Goal: Task Accomplishment & Management: Manage account settings

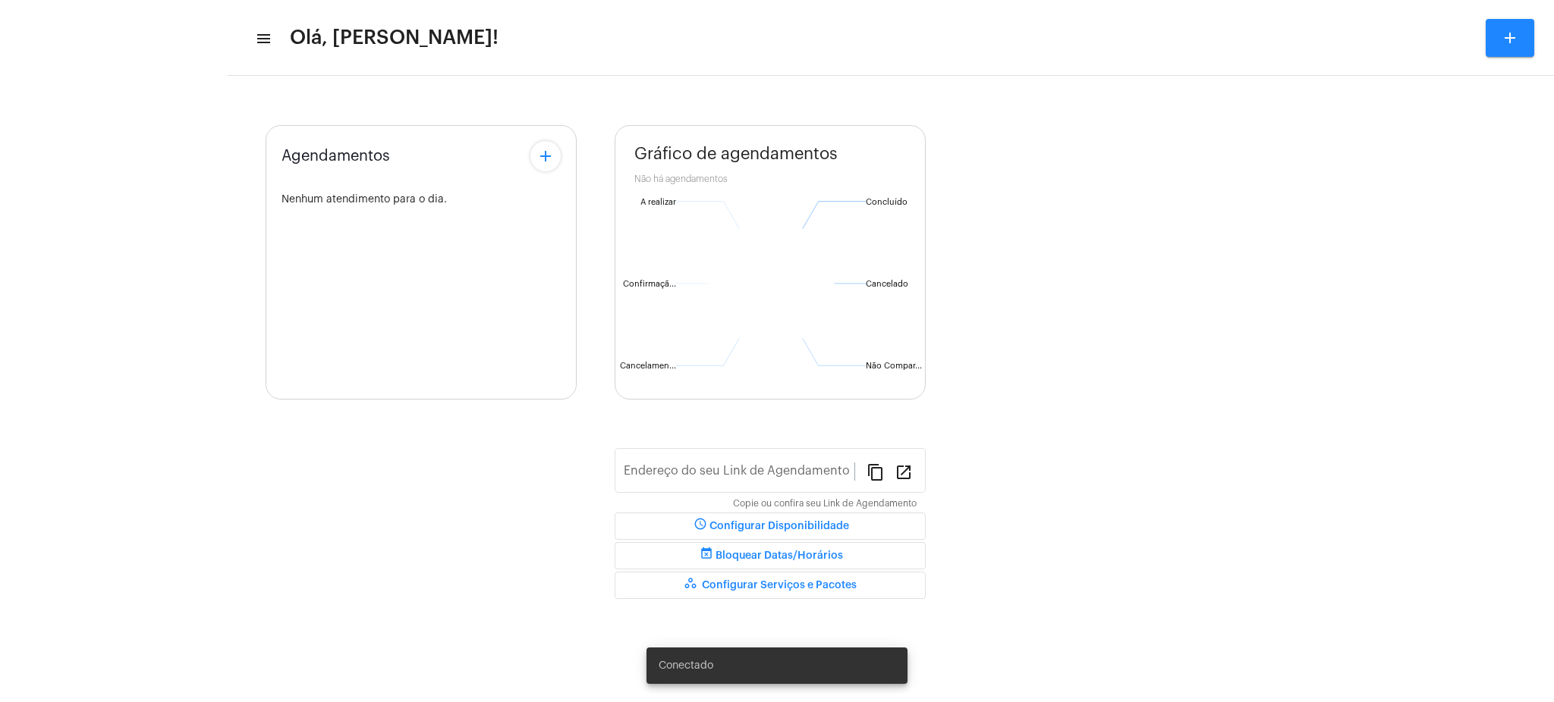
type input "[URL][DOMAIN_NAME][PERSON_NAME]"
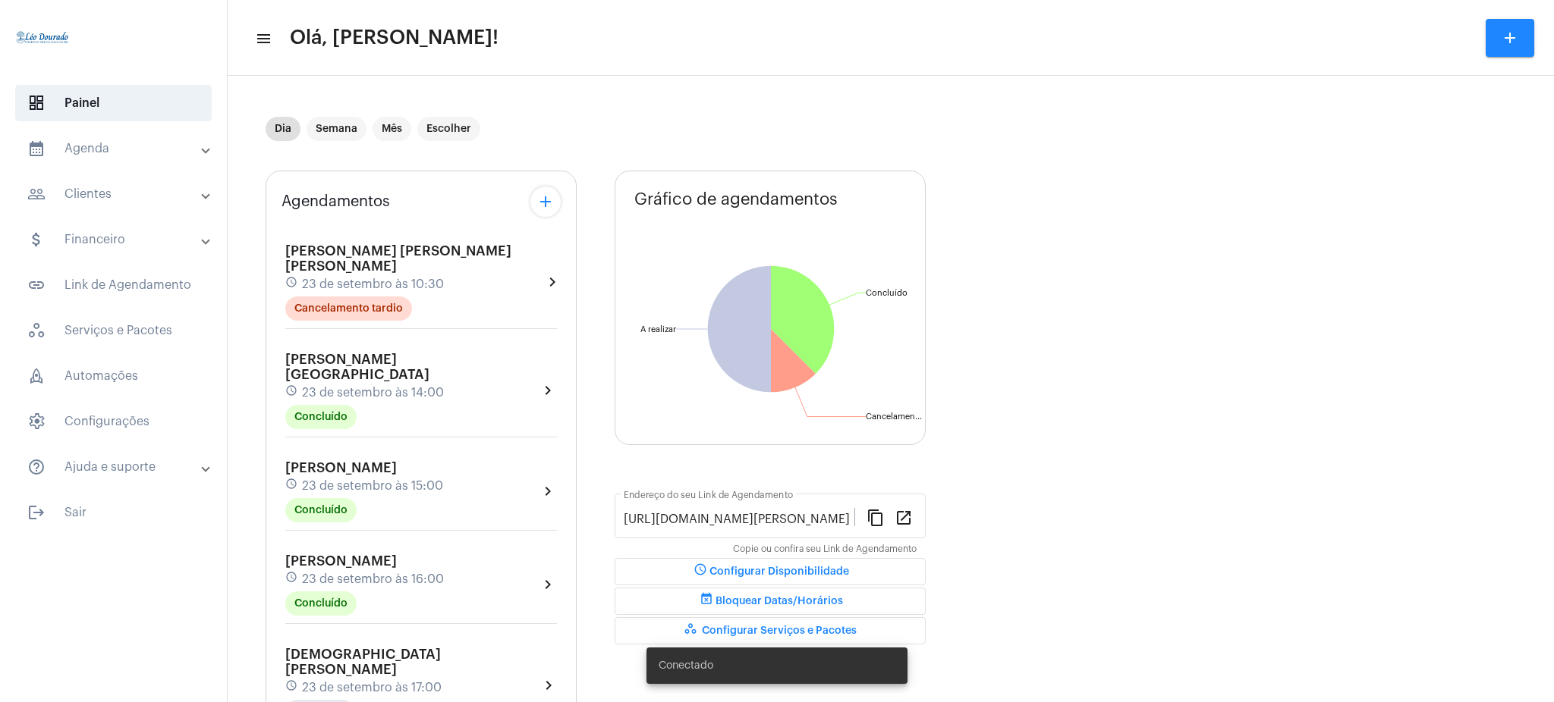
click at [132, 152] on mat-panel-title "calendar_month_outlined Agenda" at bounding box center [114, 149] width 175 height 18
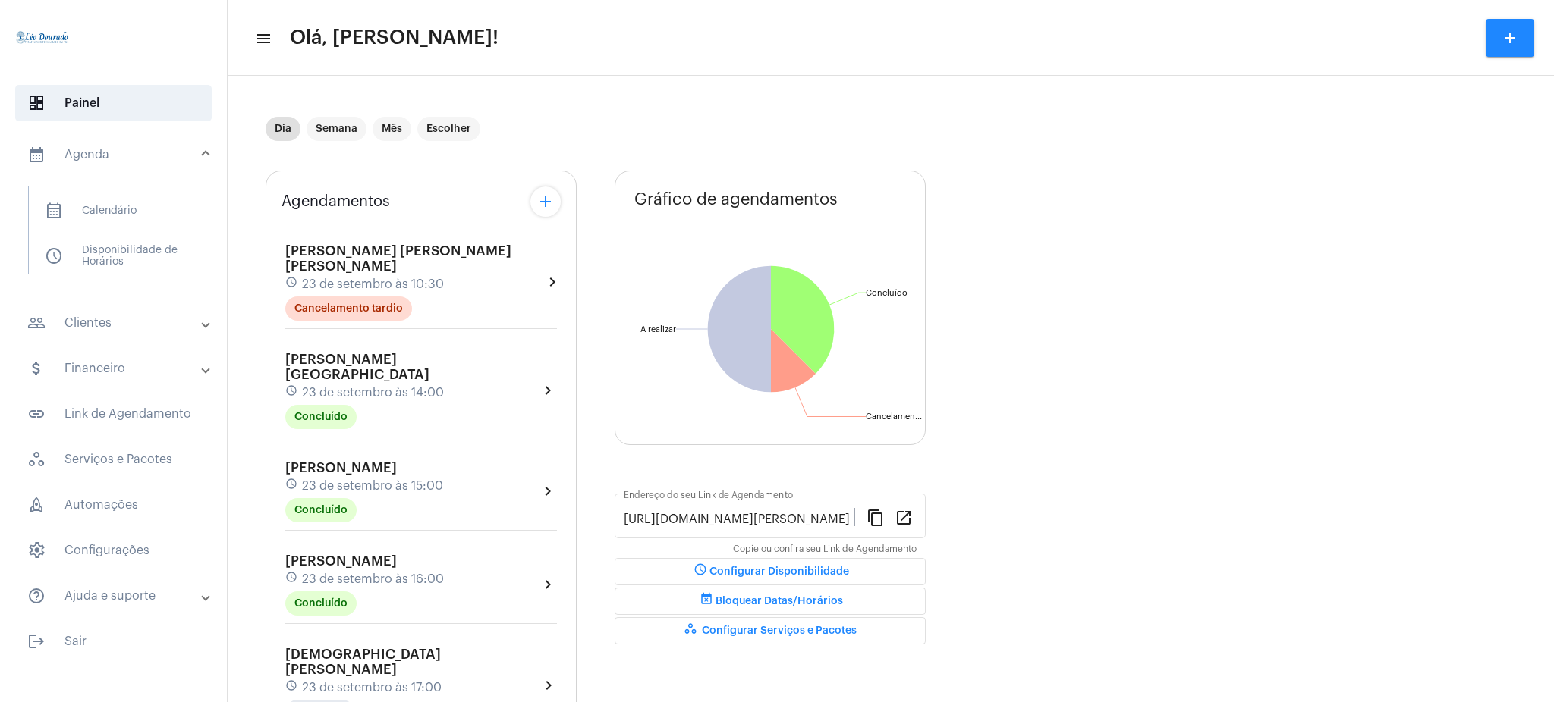
click at [130, 321] on mat-panel-title "people_outline Clientes" at bounding box center [114, 323] width 175 height 18
click at [106, 253] on span "people_outline Meus Clientes" at bounding box center [113, 259] width 160 height 36
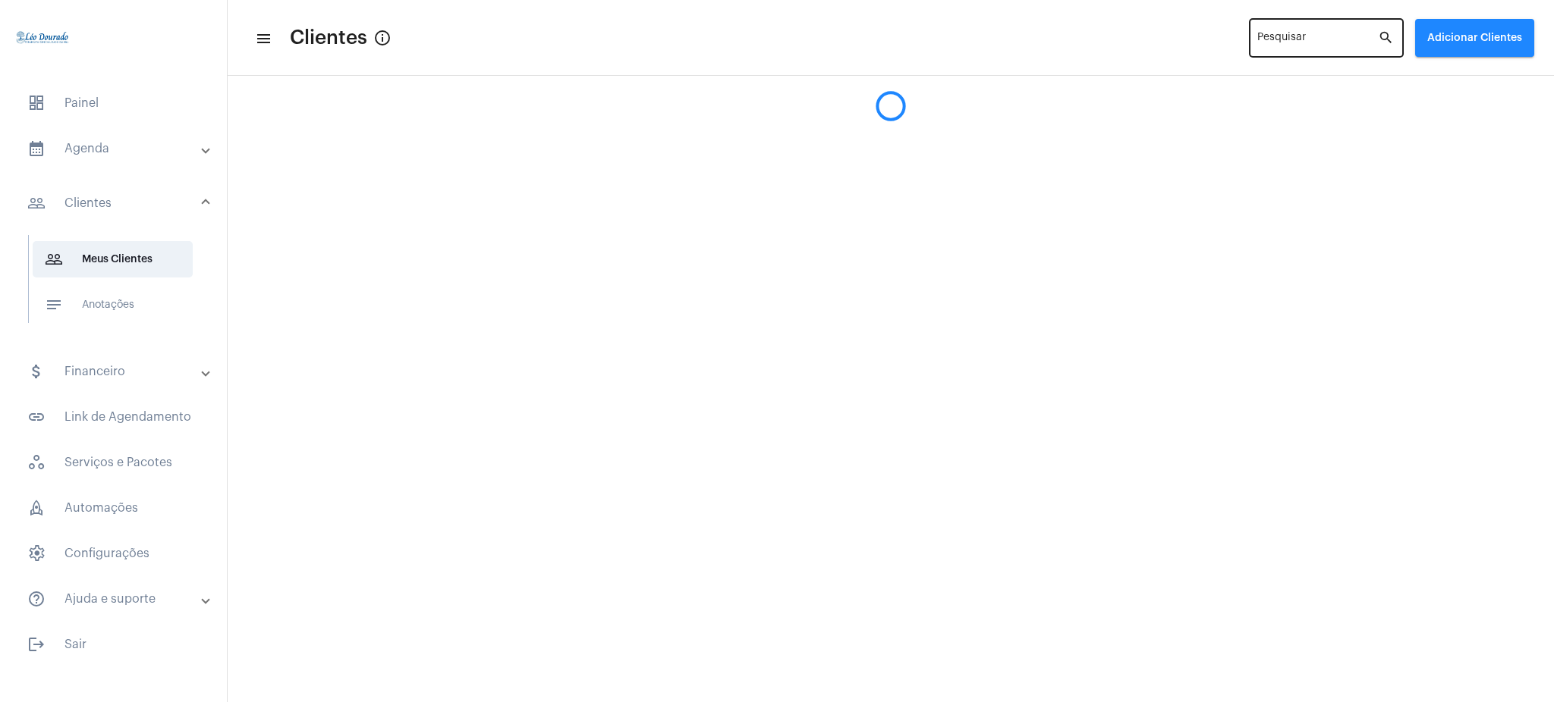
click at [1340, 33] on div "Pesquisar" at bounding box center [1317, 37] width 121 height 42
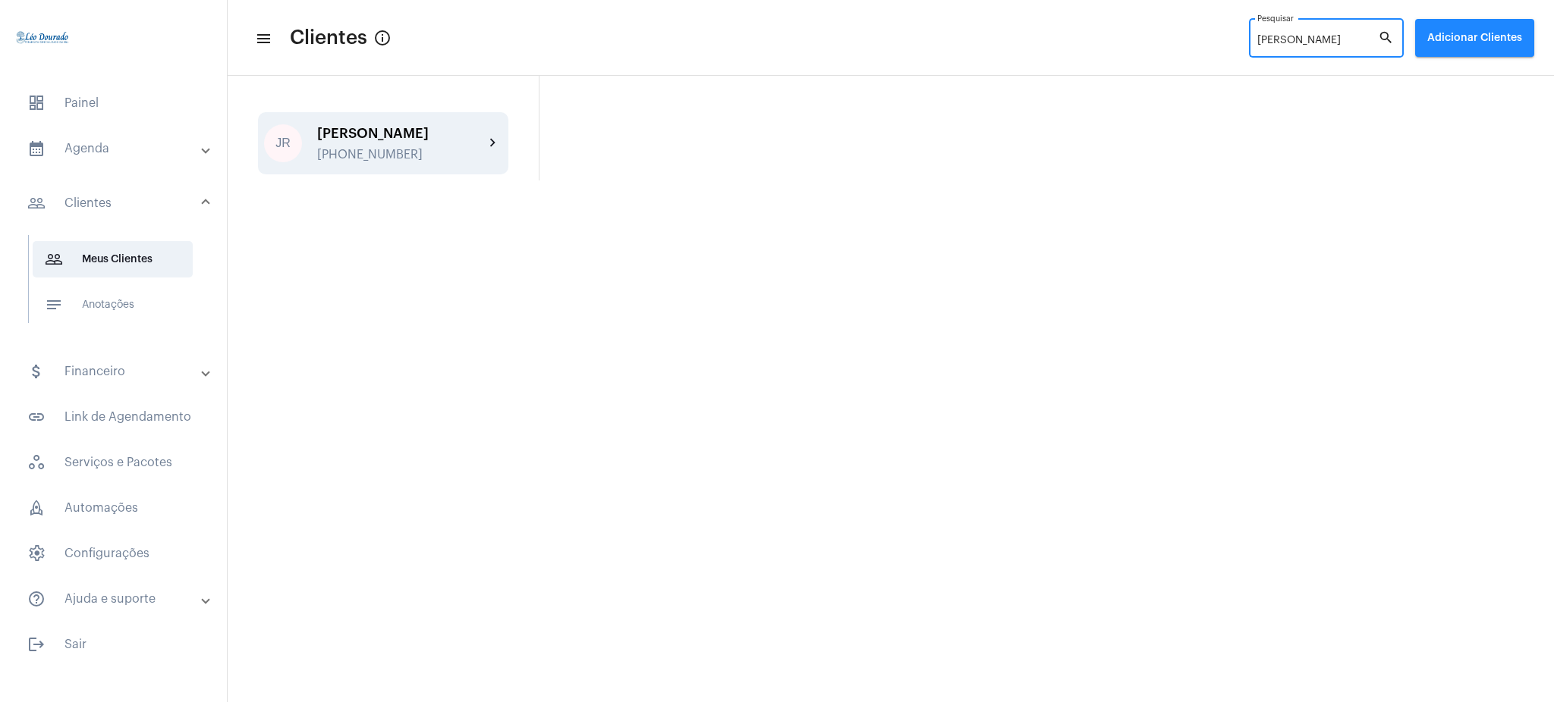
type input "[PERSON_NAME]"
click at [484, 141] on mat-icon "chevron_right" at bounding box center [493, 143] width 18 height 18
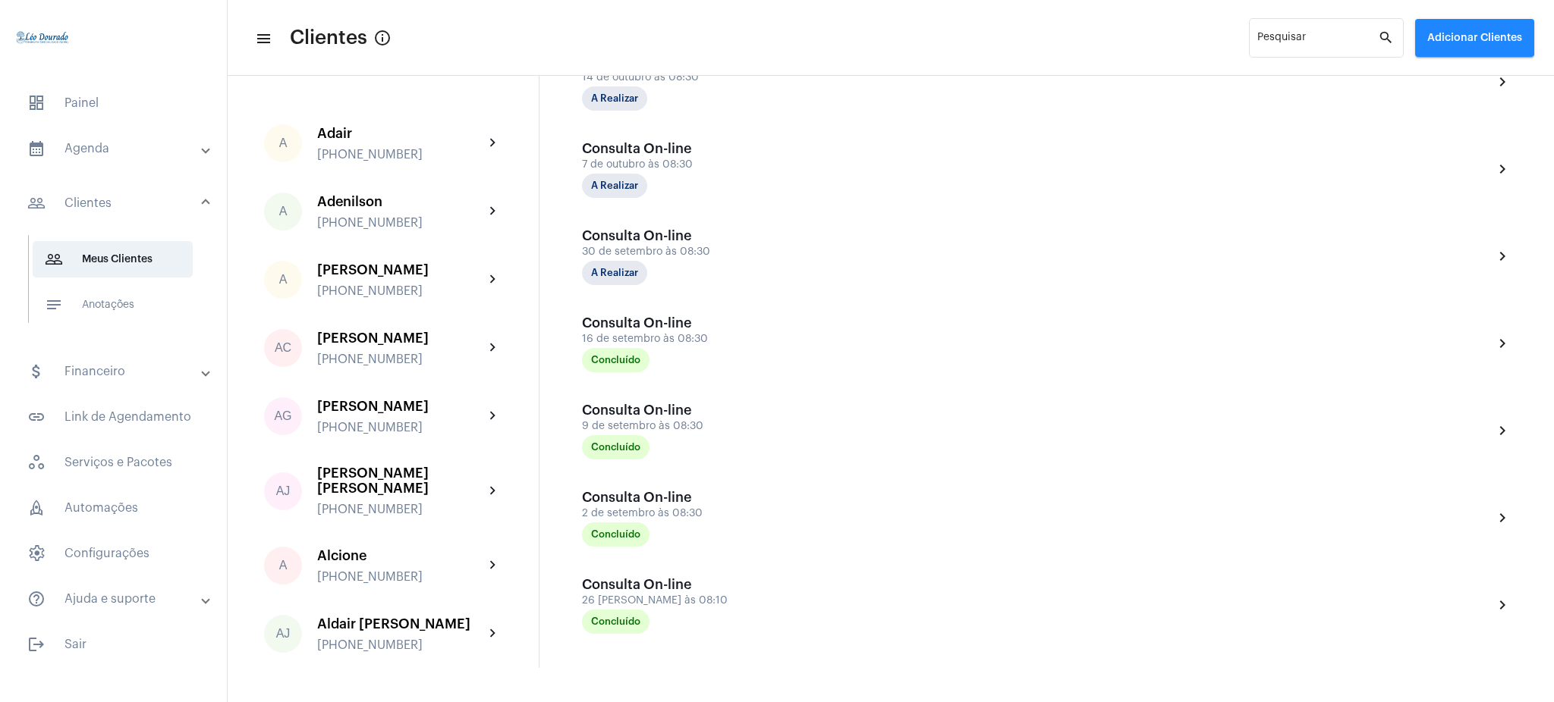
scroll to position [420, 0]
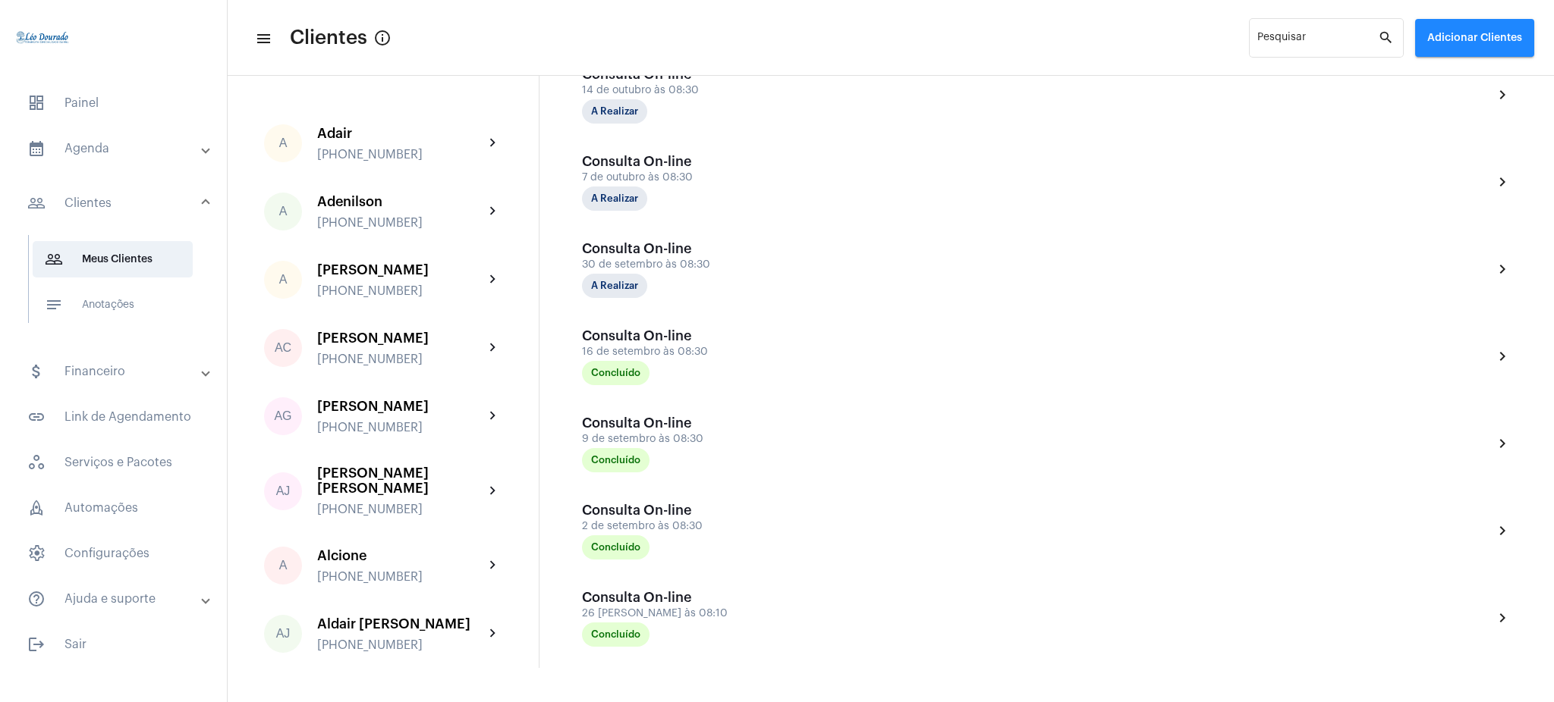
click at [108, 143] on mat-panel-title "calendar_month_outlined Agenda" at bounding box center [114, 149] width 175 height 18
click at [135, 195] on span "calendar_month_outlined Calendário" at bounding box center [113, 211] width 160 height 36
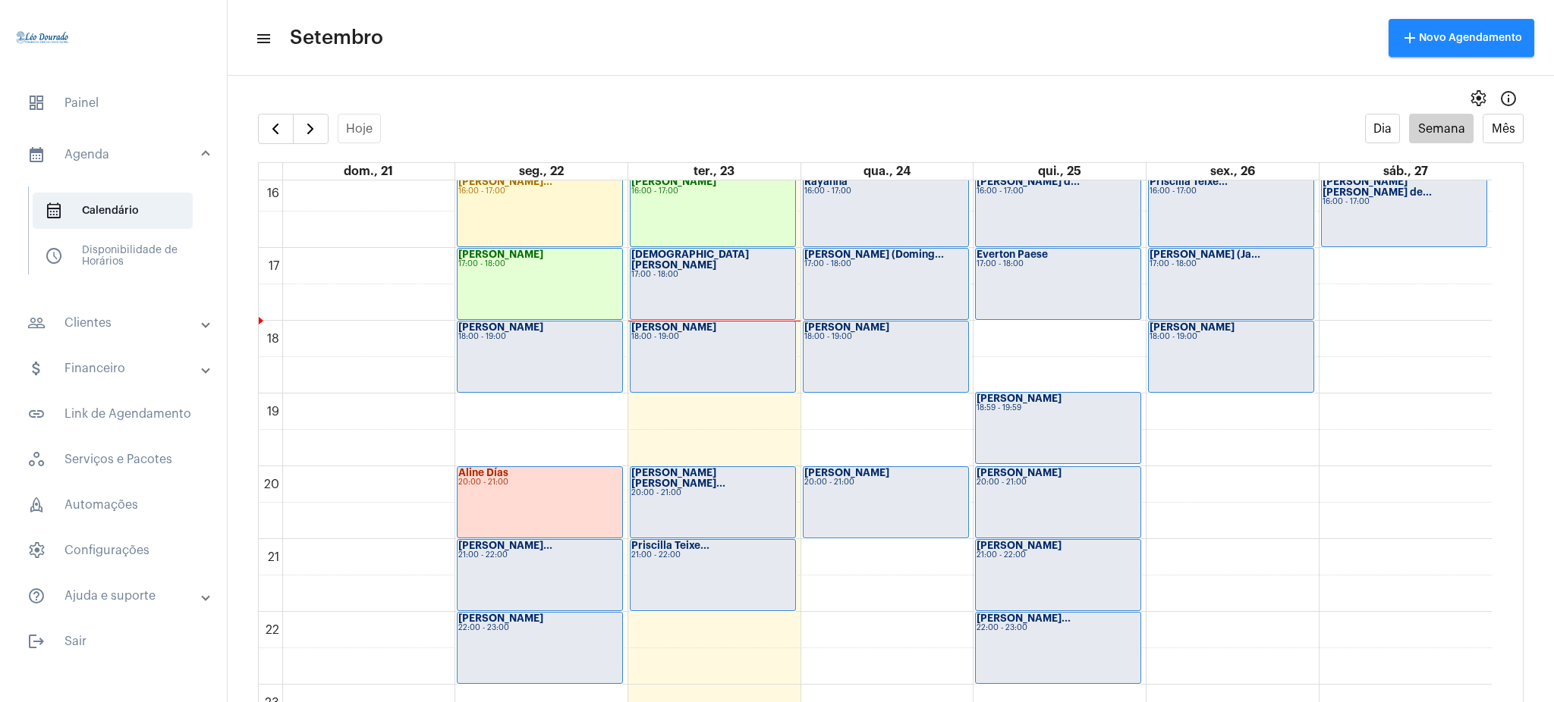
scroll to position [1173, 0]
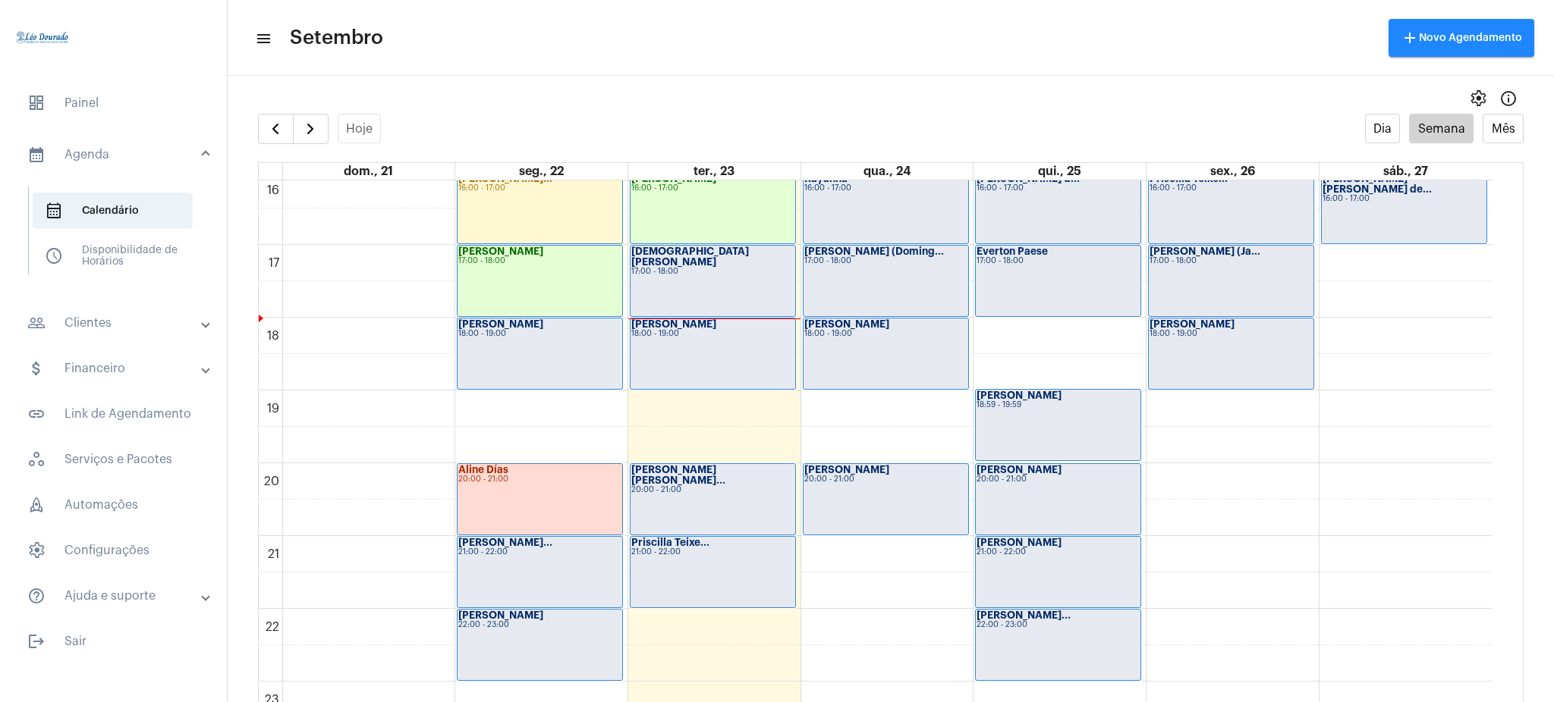
drag, startPoint x: 1503, startPoint y: 632, endPoint x: 1107, endPoint y: 108, distance: 655.9
click at [1107, 108] on div "settings info_outlined" at bounding box center [891, 98] width 1326 height 30
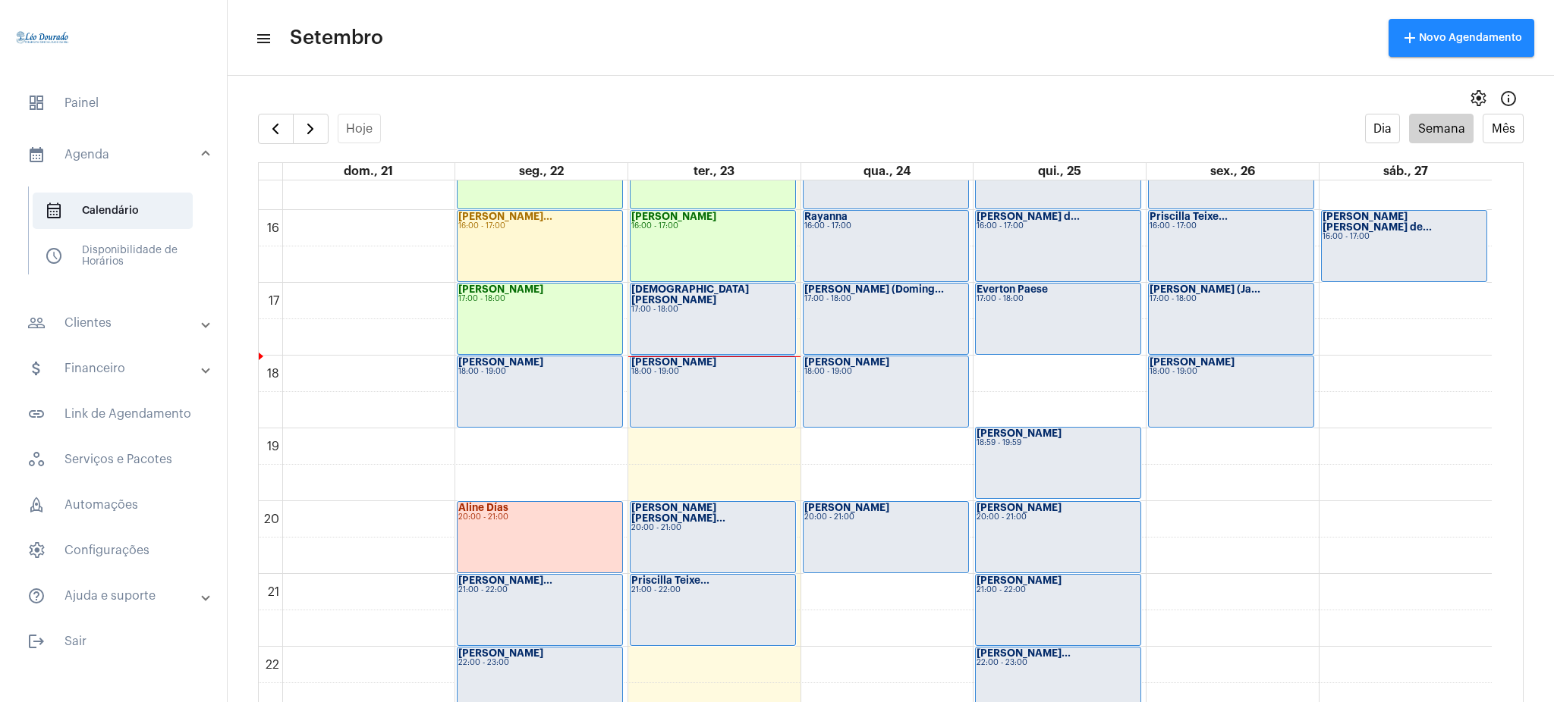
scroll to position [1195, 0]
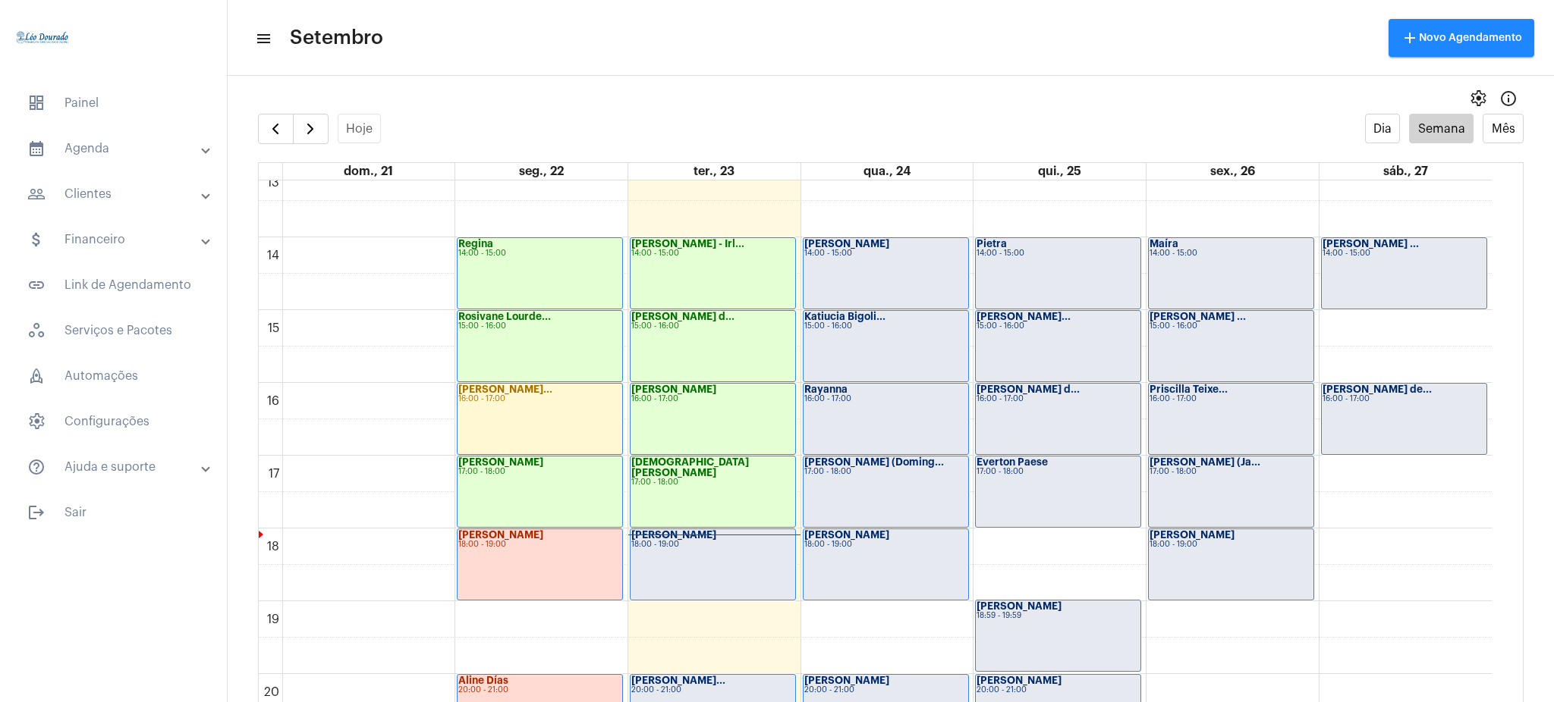
scroll to position [1195, 0]
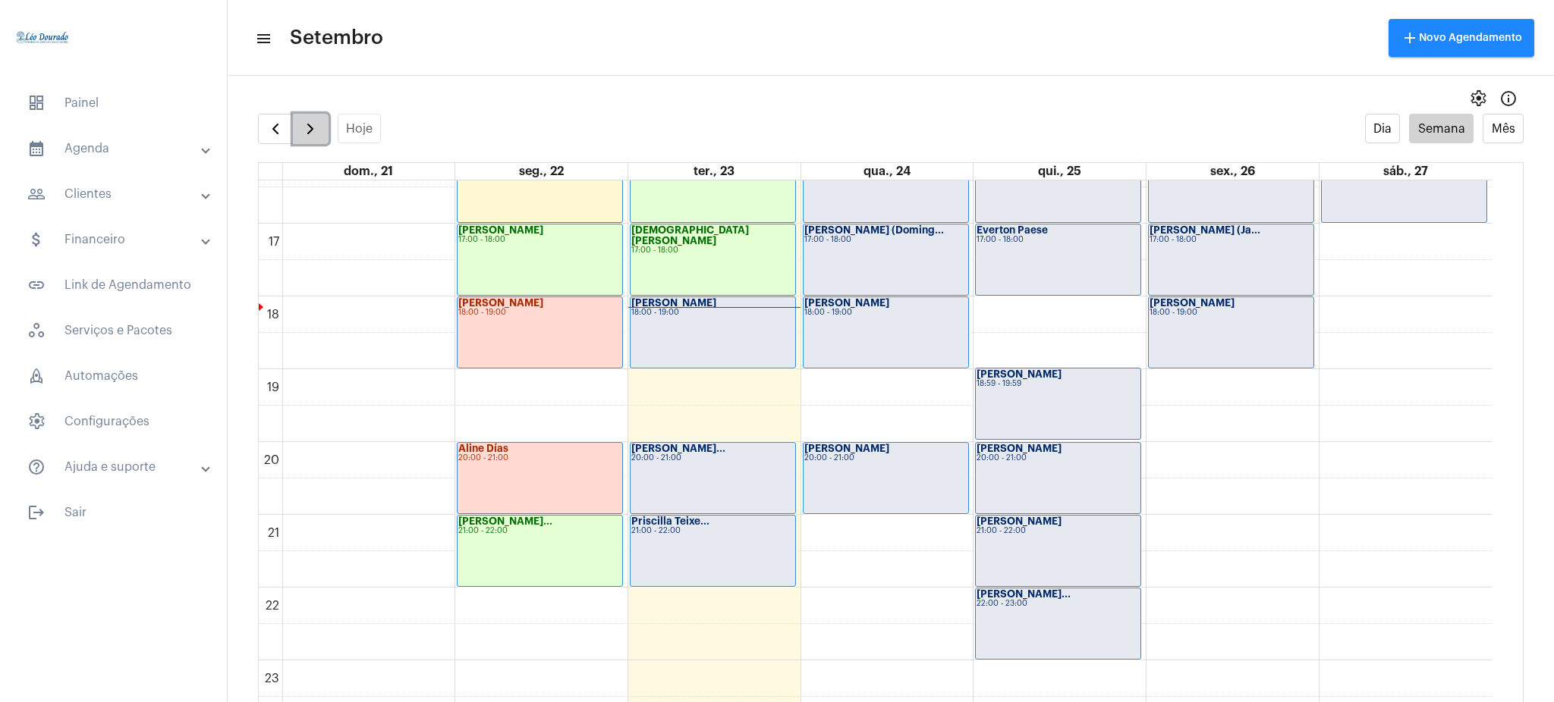
click at [309, 135] on span "button" at bounding box center [310, 129] width 18 height 18
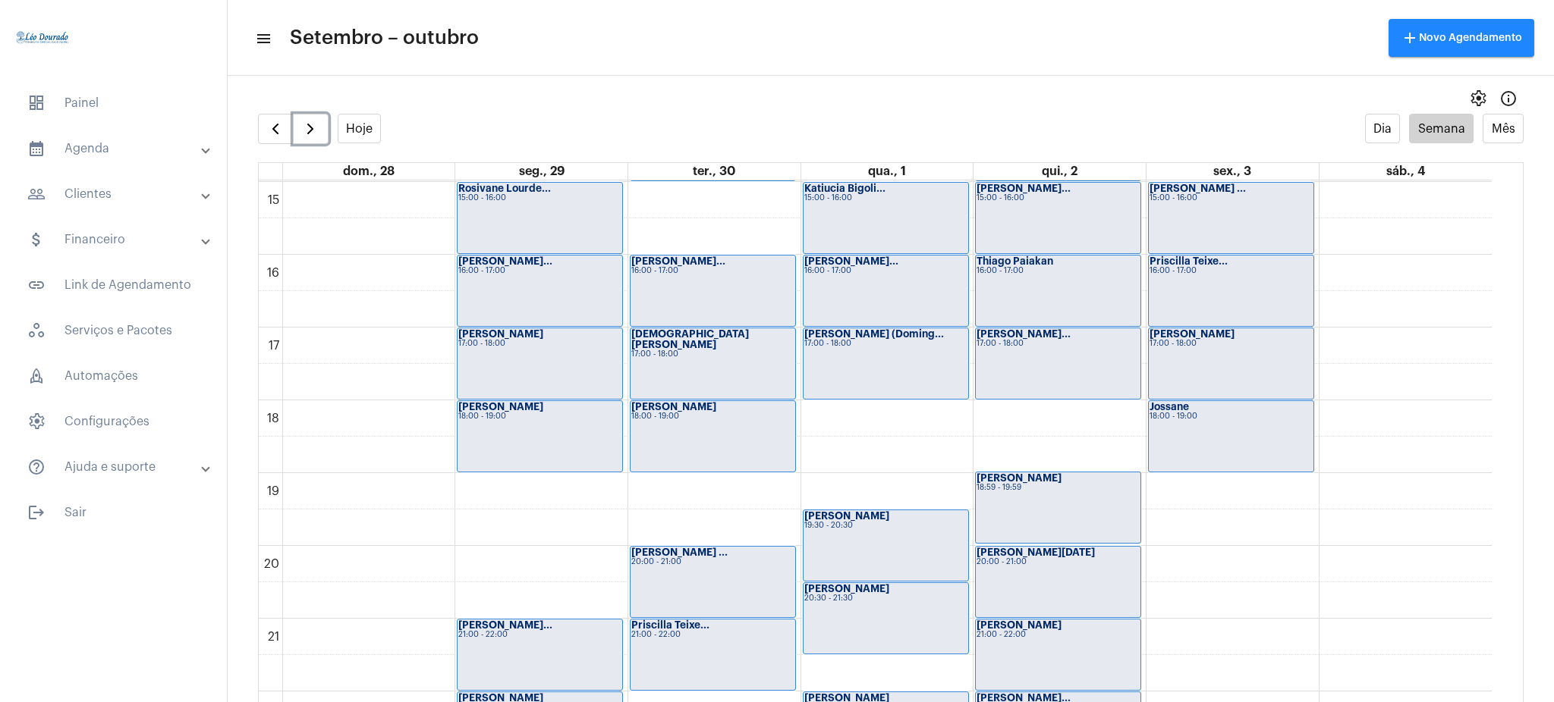
scroll to position [1195, 0]
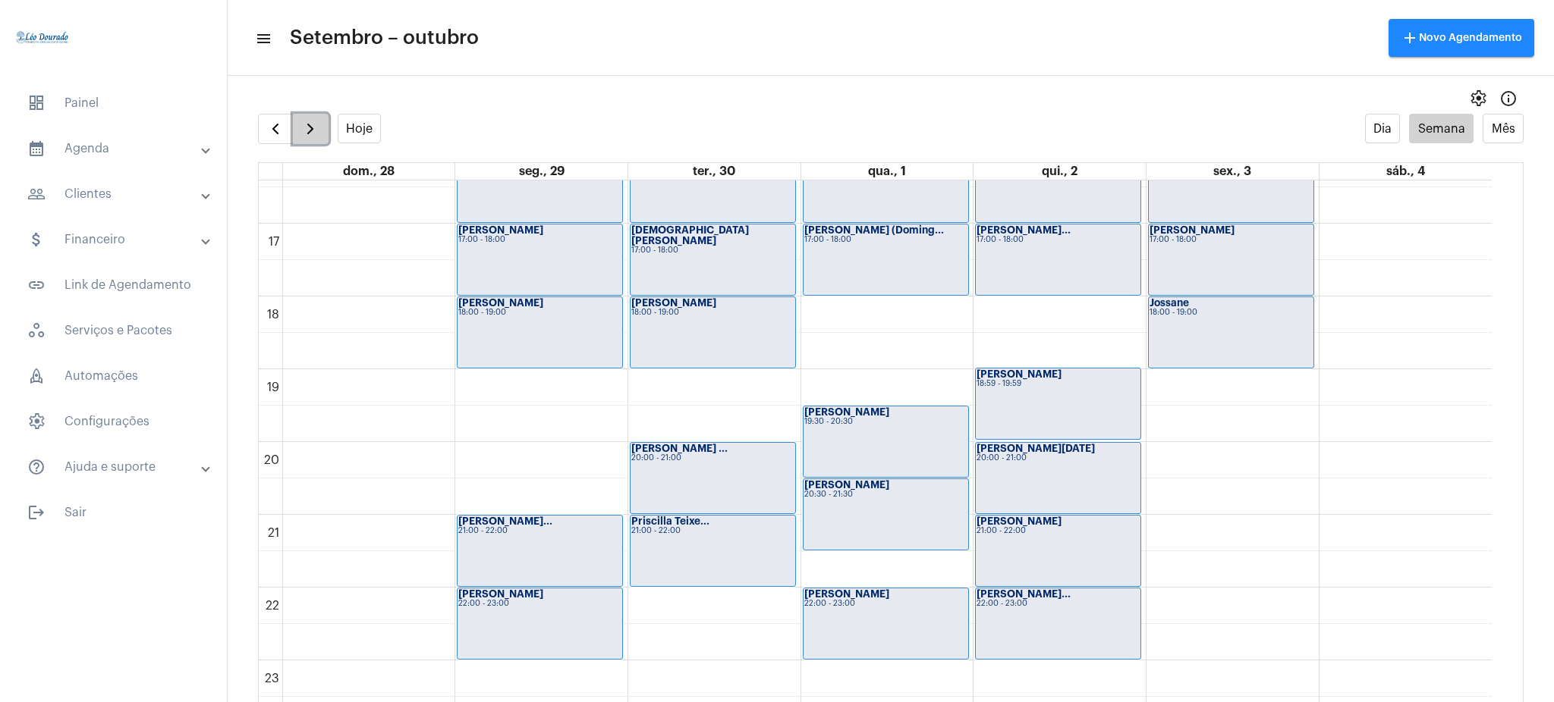
click at [301, 114] on button "button" at bounding box center [311, 129] width 36 height 30
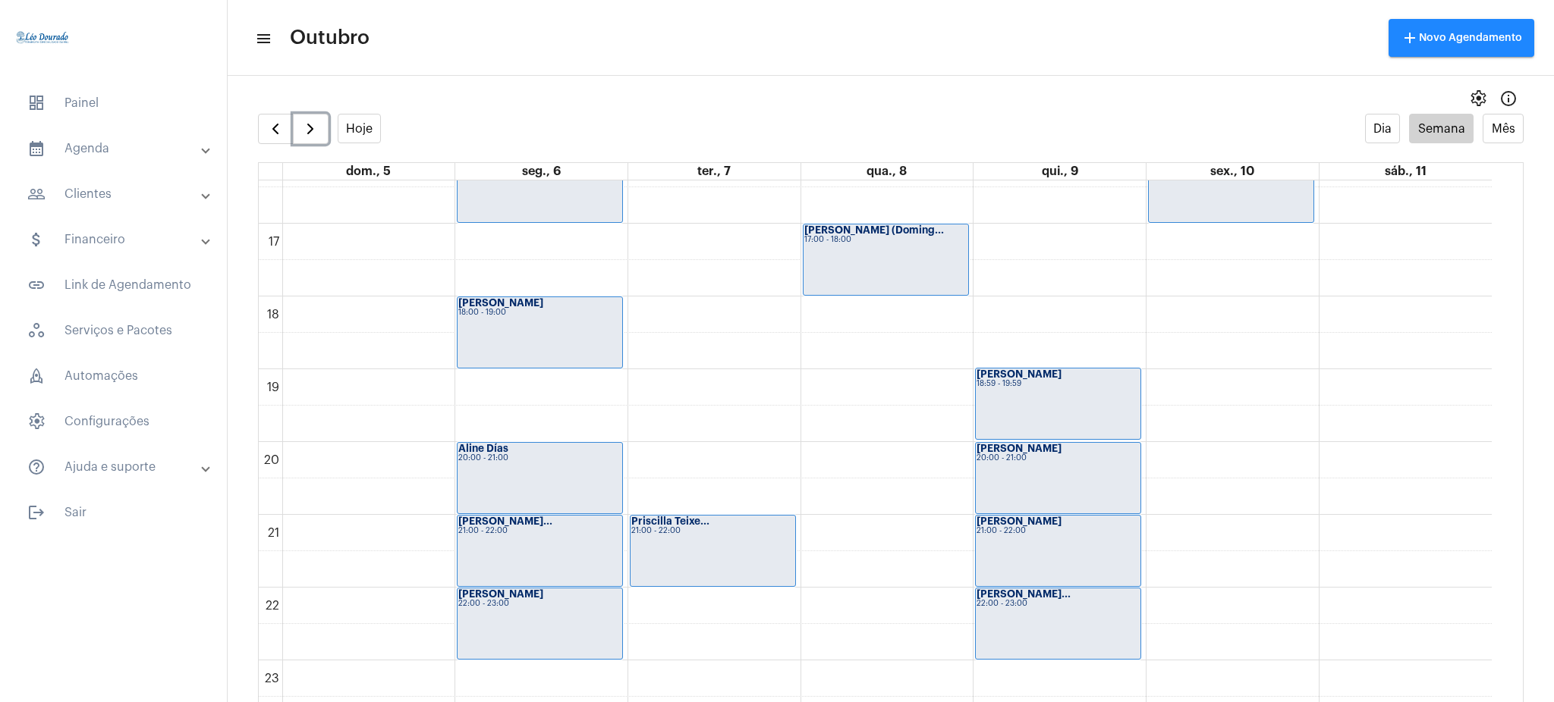
scroll to position [1190, 0]
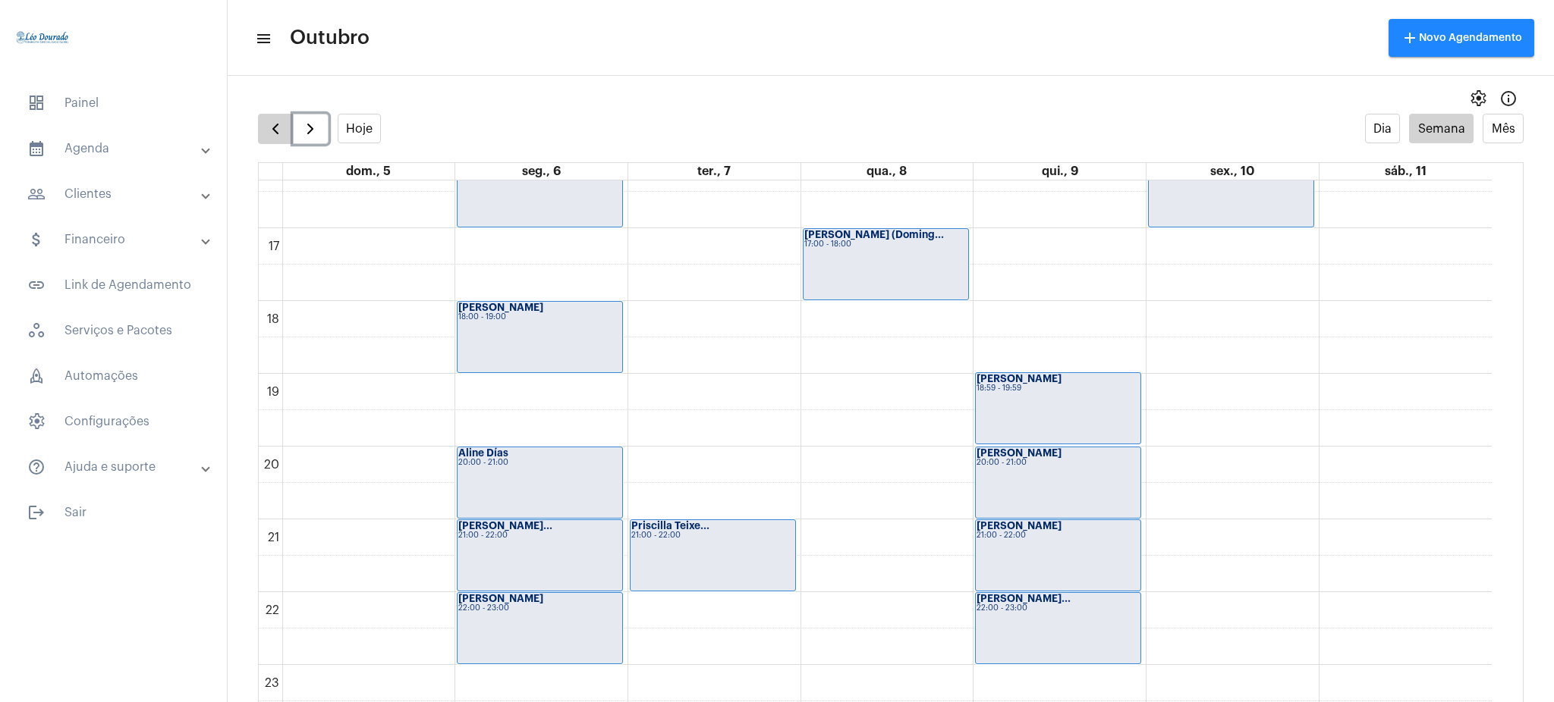
drag, startPoint x: 1481, startPoint y: 646, endPoint x: 261, endPoint y: 124, distance: 1327.4
click at [261, 124] on full-calendar "Hoje Dia Semana Mês dom., 5 seg., 6 ter., 7 qua., 8 qui., 9 sex., 10 sáb., 11 0…" at bounding box center [891, 423] width 1326 height 619
click at [261, 124] on button "button" at bounding box center [276, 129] width 36 height 30
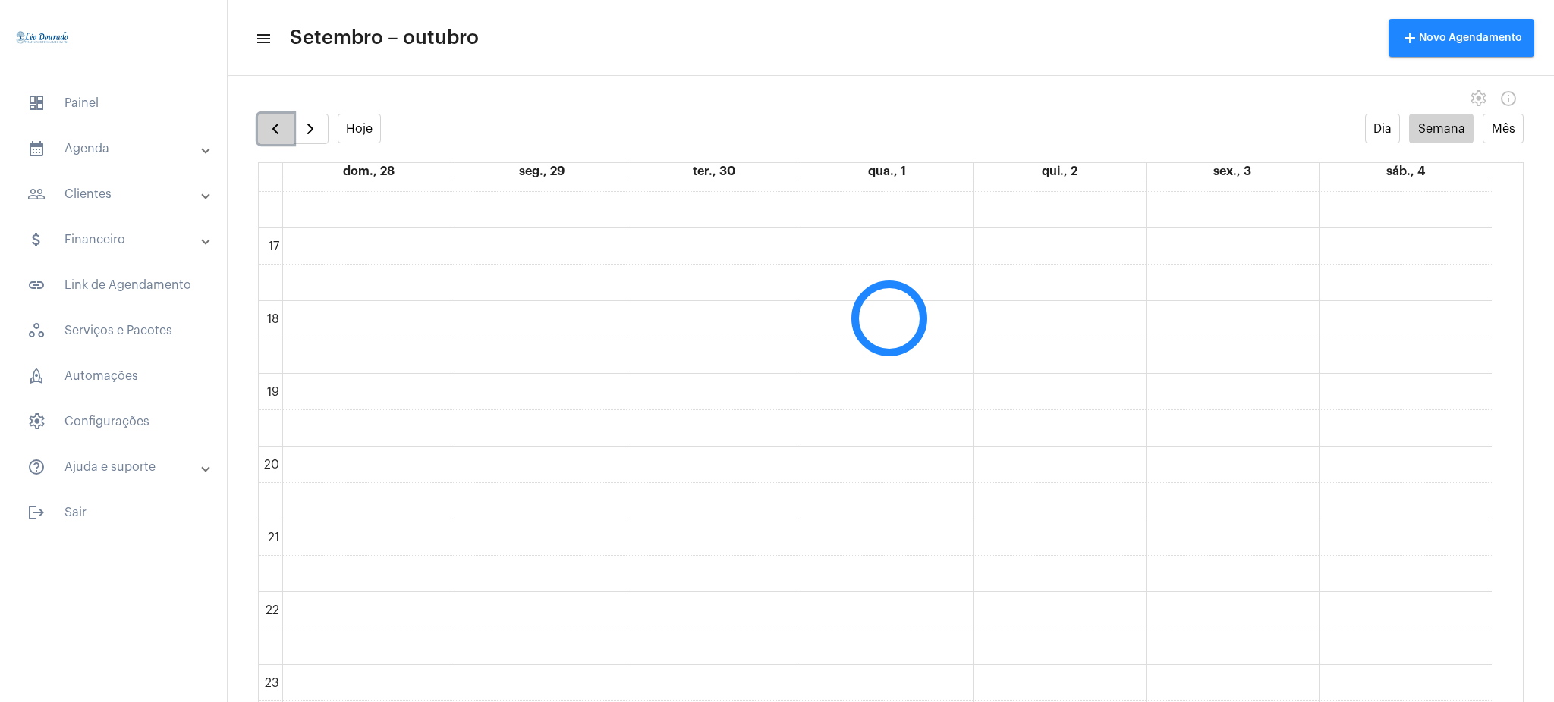
scroll to position [438, 0]
click at [289, 120] on button "button" at bounding box center [276, 129] width 36 height 30
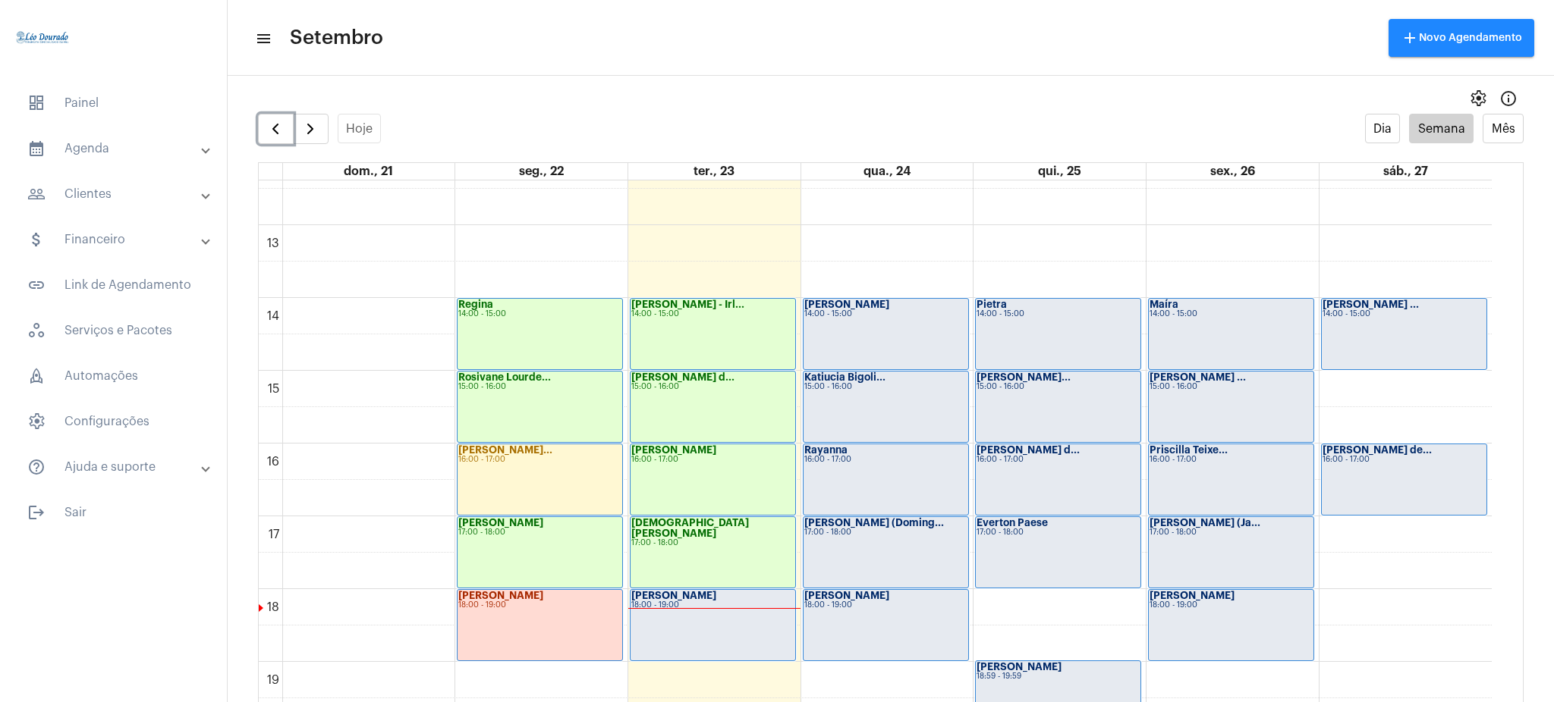
scroll to position [907, 0]
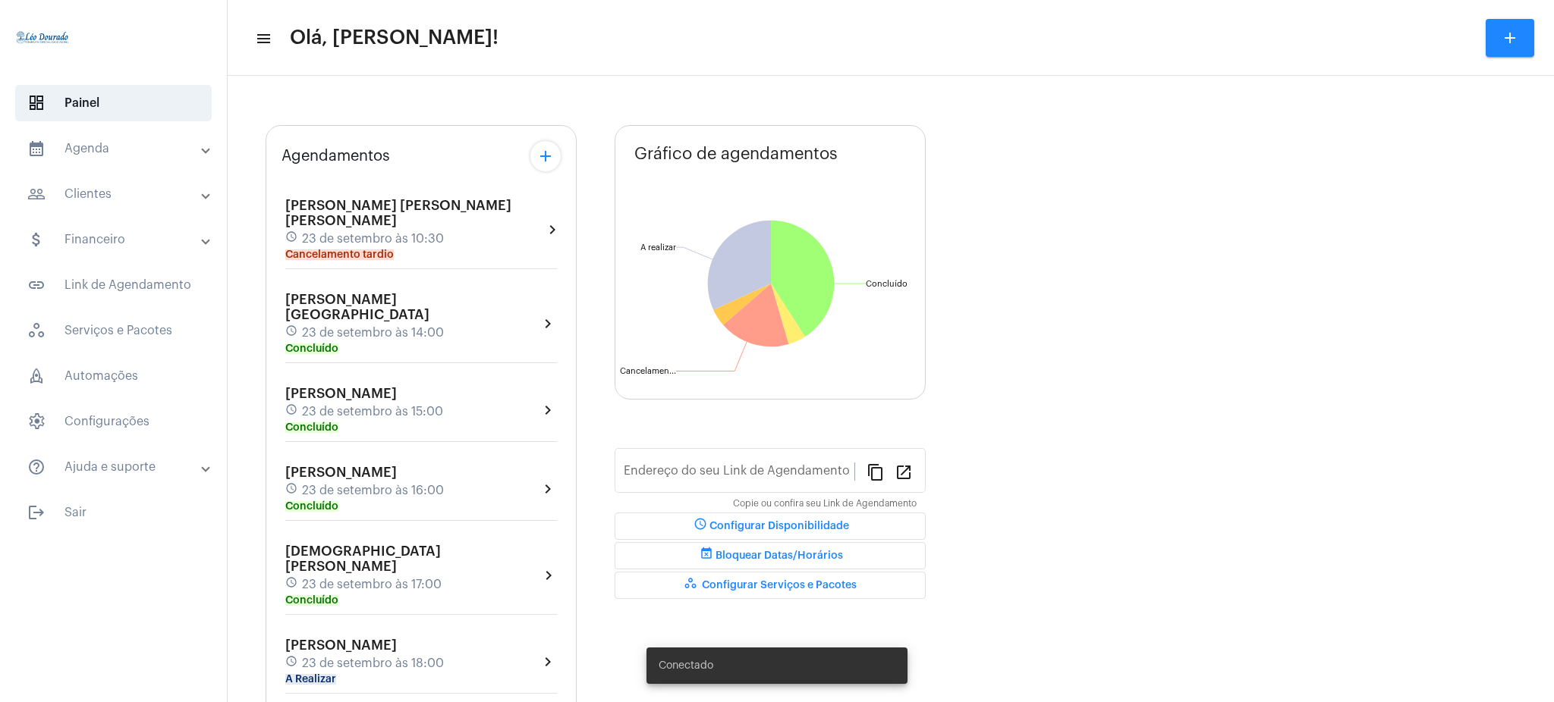
click at [54, 156] on mat-panel-title "calendar_month_outlined Agenda" at bounding box center [114, 149] width 175 height 18
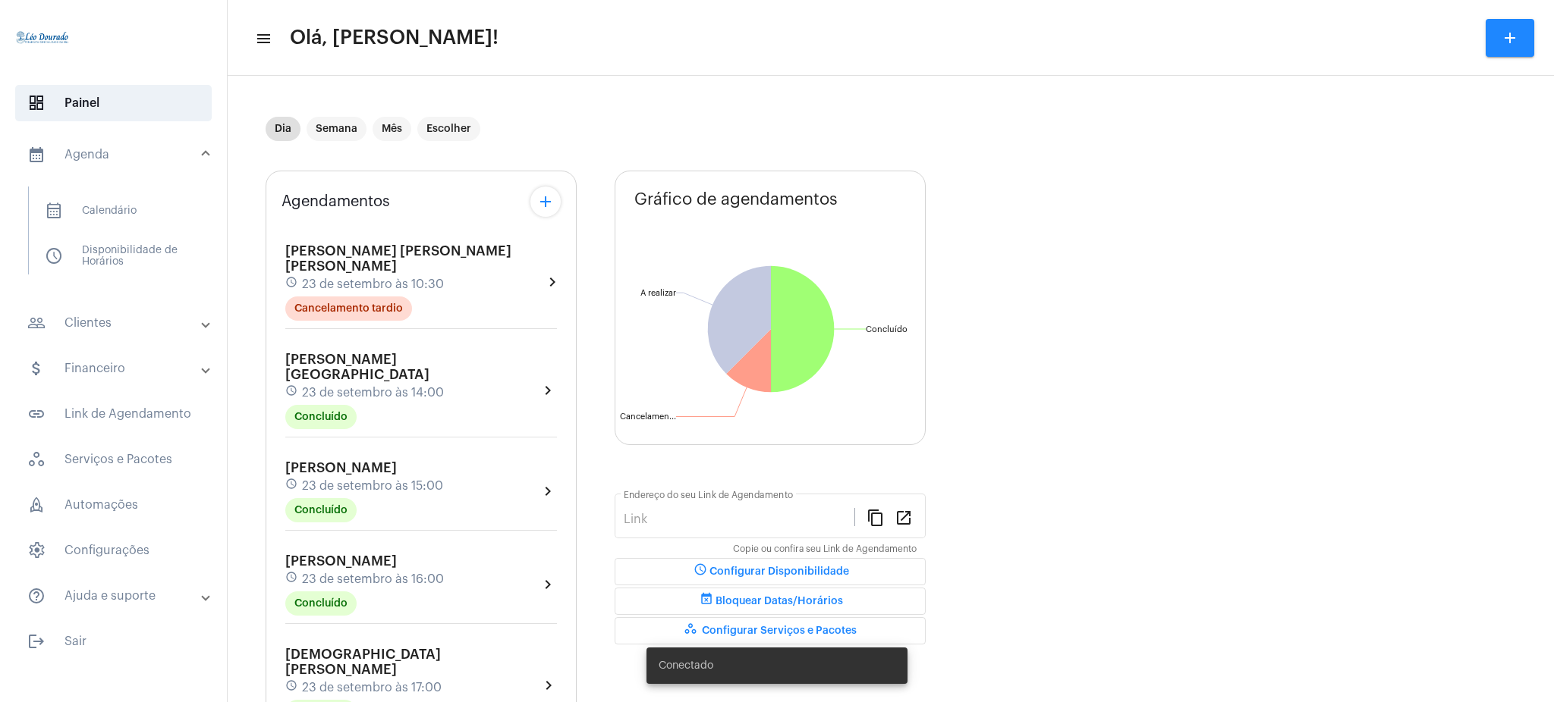
type input "[URL][DOMAIN_NAME][PERSON_NAME]"
click at [109, 206] on span "calendar_month_outlined Calendário" at bounding box center [113, 211] width 160 height 36
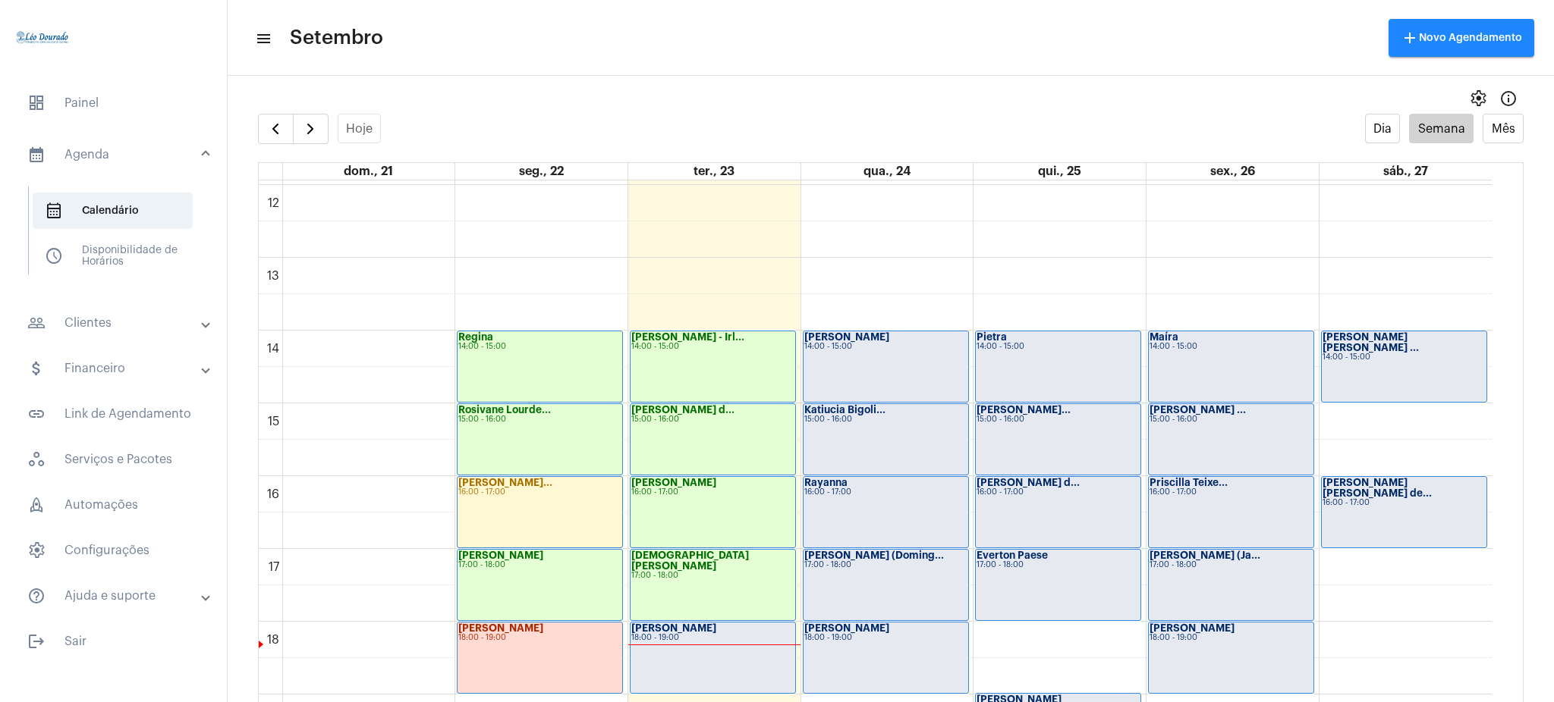
scroll to position [864, 0]
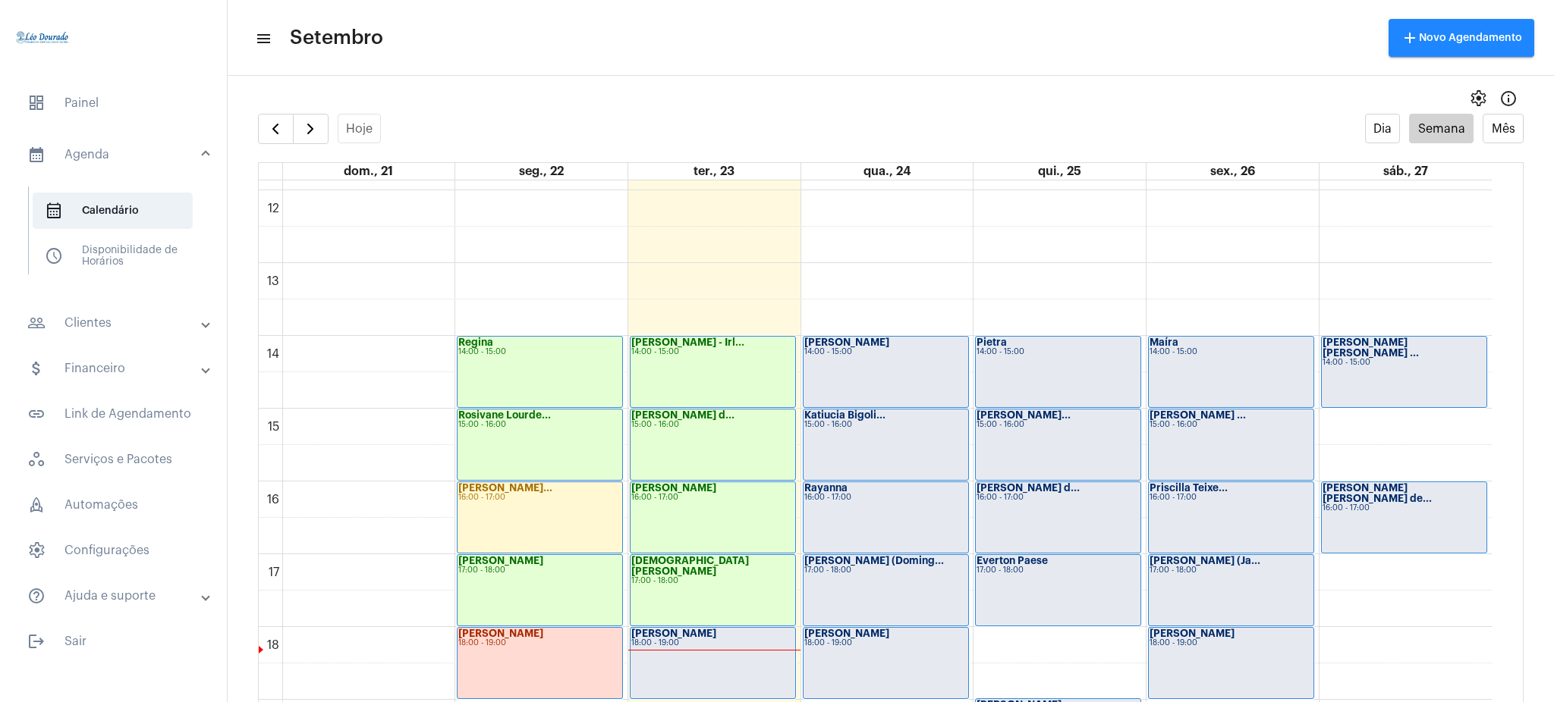
click at [862, 483] on div "Rayanna" at bounding box center [885, 488] width 163 height 11
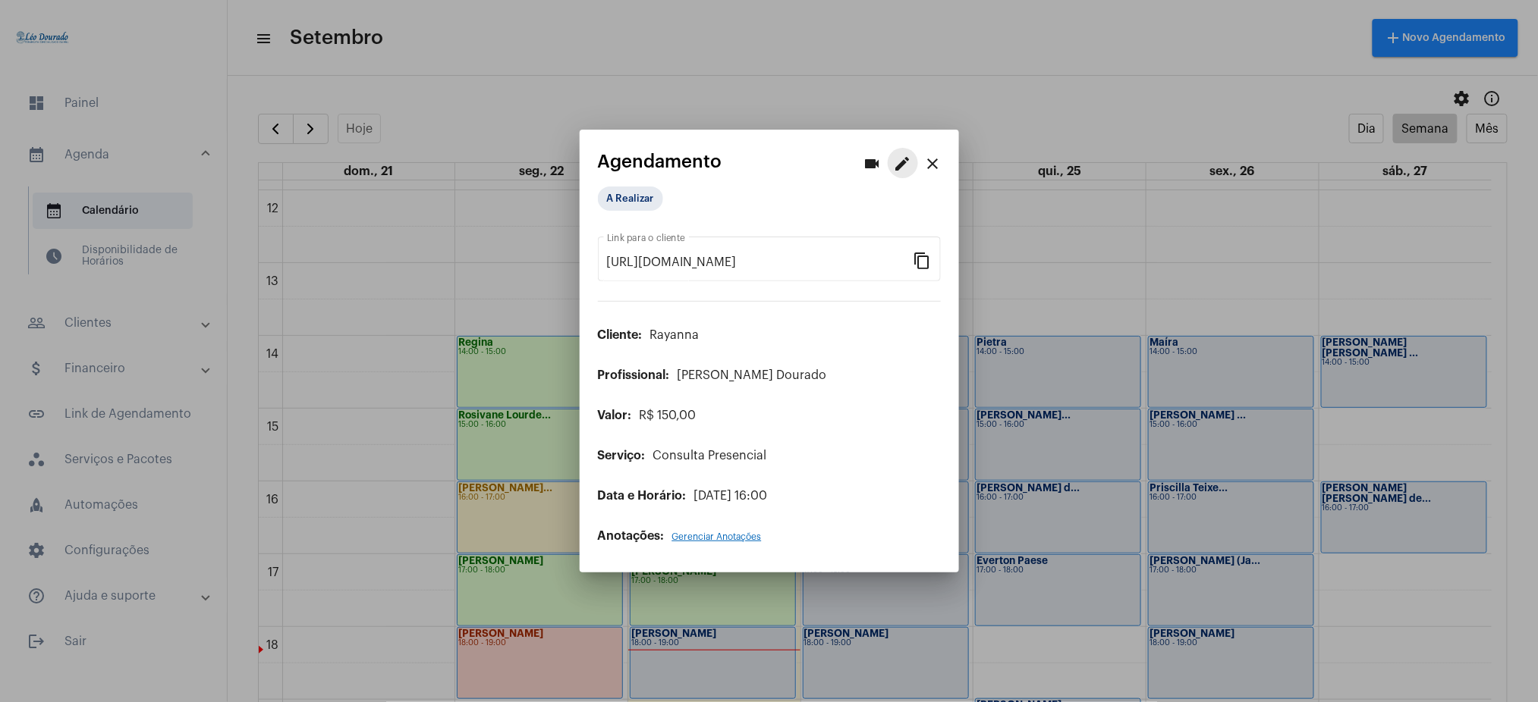
click at [903, 165] on mat-icon "edit" at bounding box center [903, 164] width 18 height 18
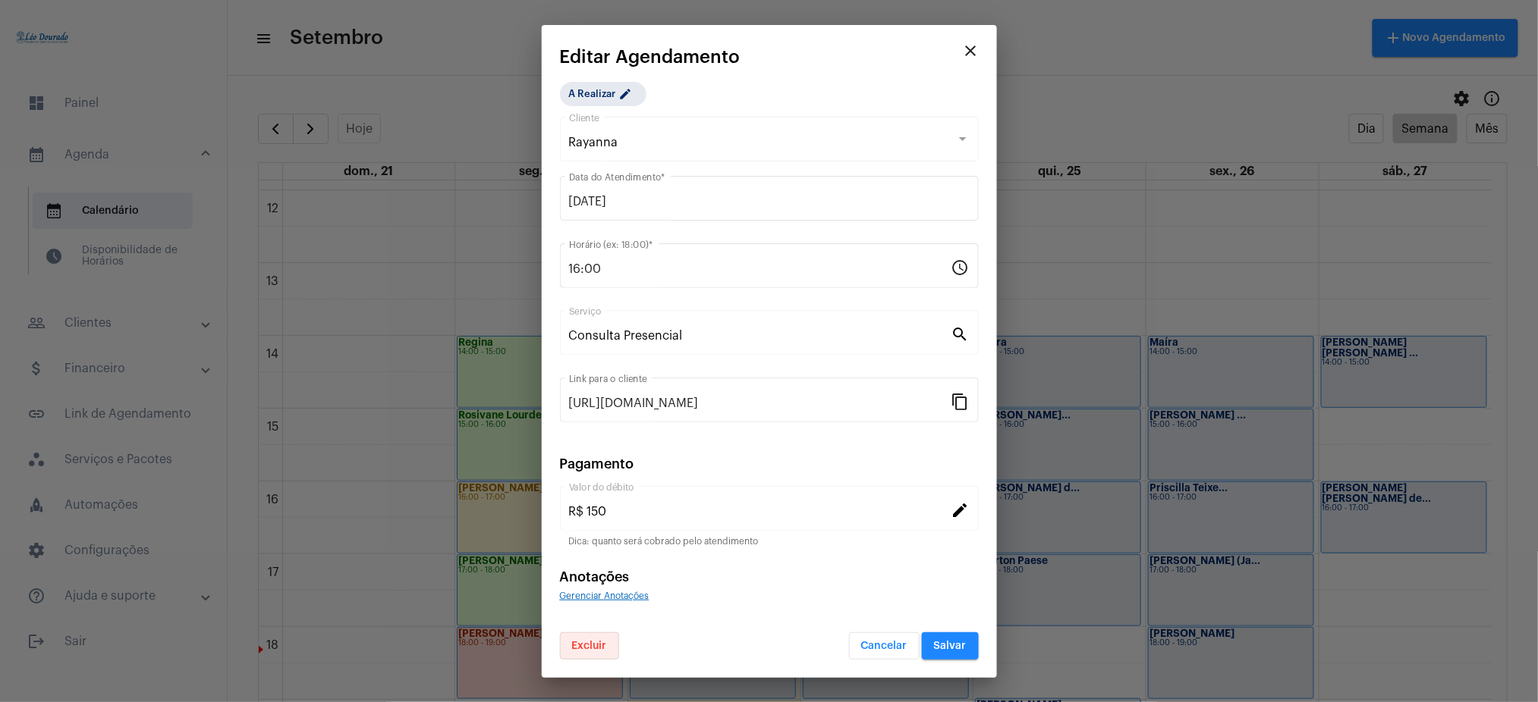
click at [585, 644] on span "Excluir" at bounding box center [589, 646] width 35 height 11
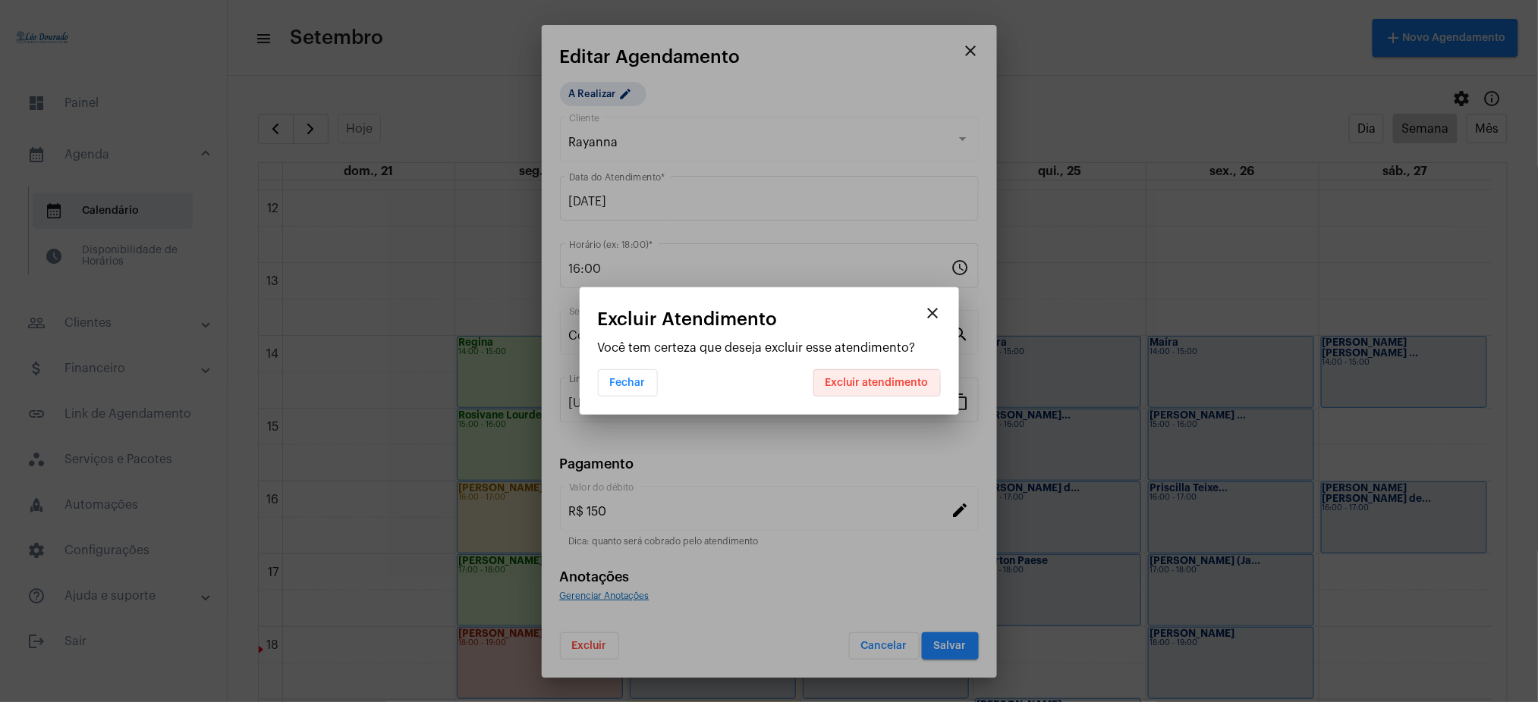
click at [877, 386] on span "Excluir atendimento" at bounding box center [876, 383] width 103 height 11
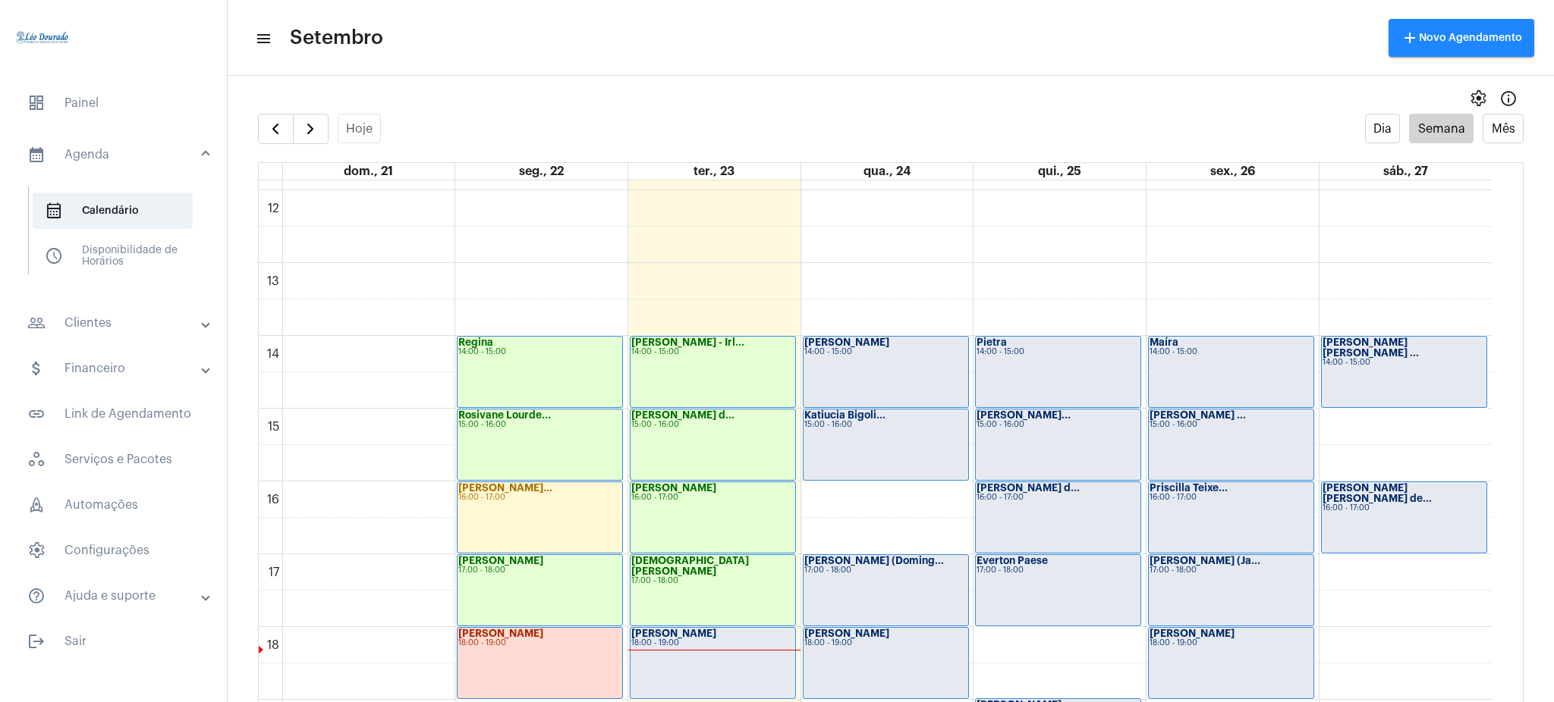
click at [138, 315] on mat-panel-title "people_outline Clientes" at bounding box center [114, 323] width 175 height 18
click at [143, 262] on span "people_outline Meus Clientes" at bounding box center [113, 259] width 160 height 36
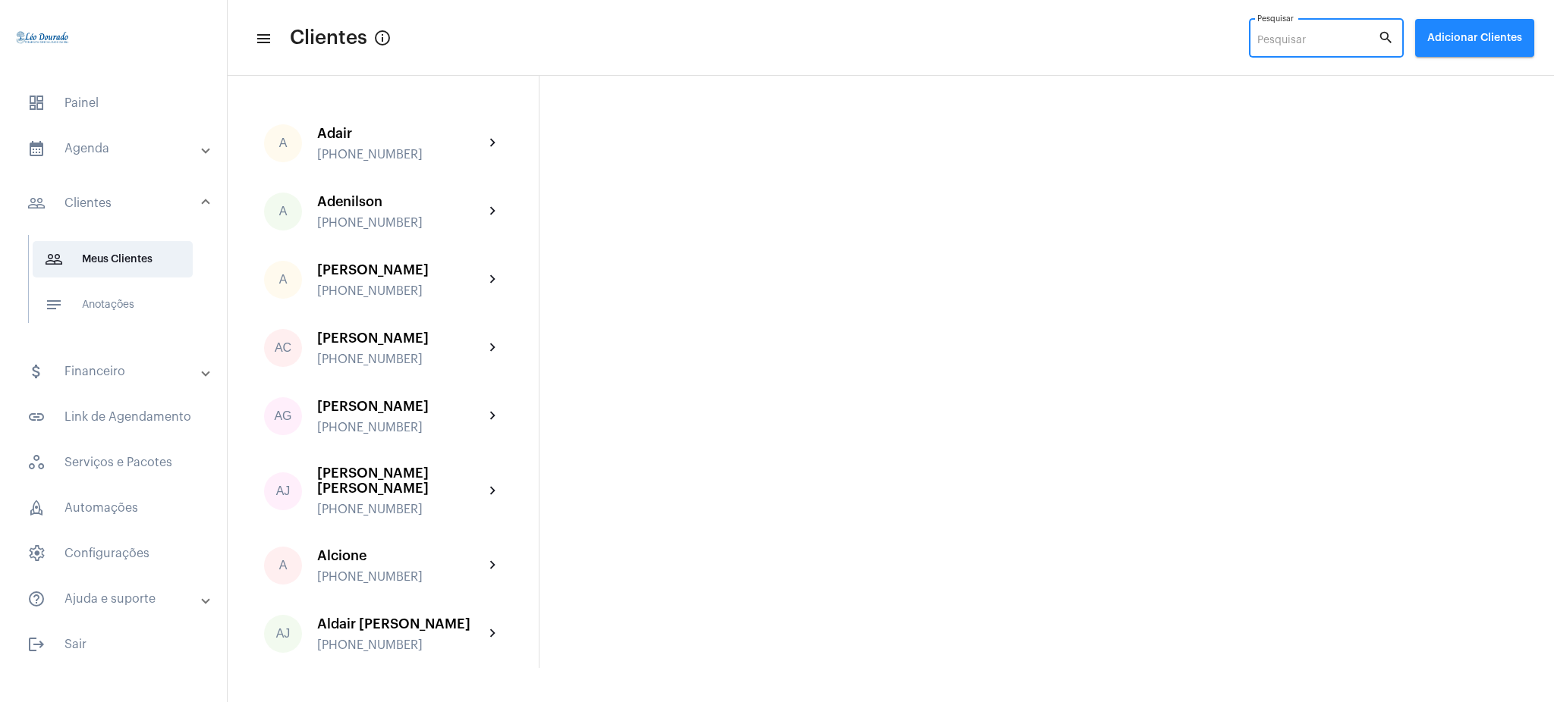
click at [1278, 40] on input "Pesquisar" at bounding box center [1317, 41] width 121 height 12
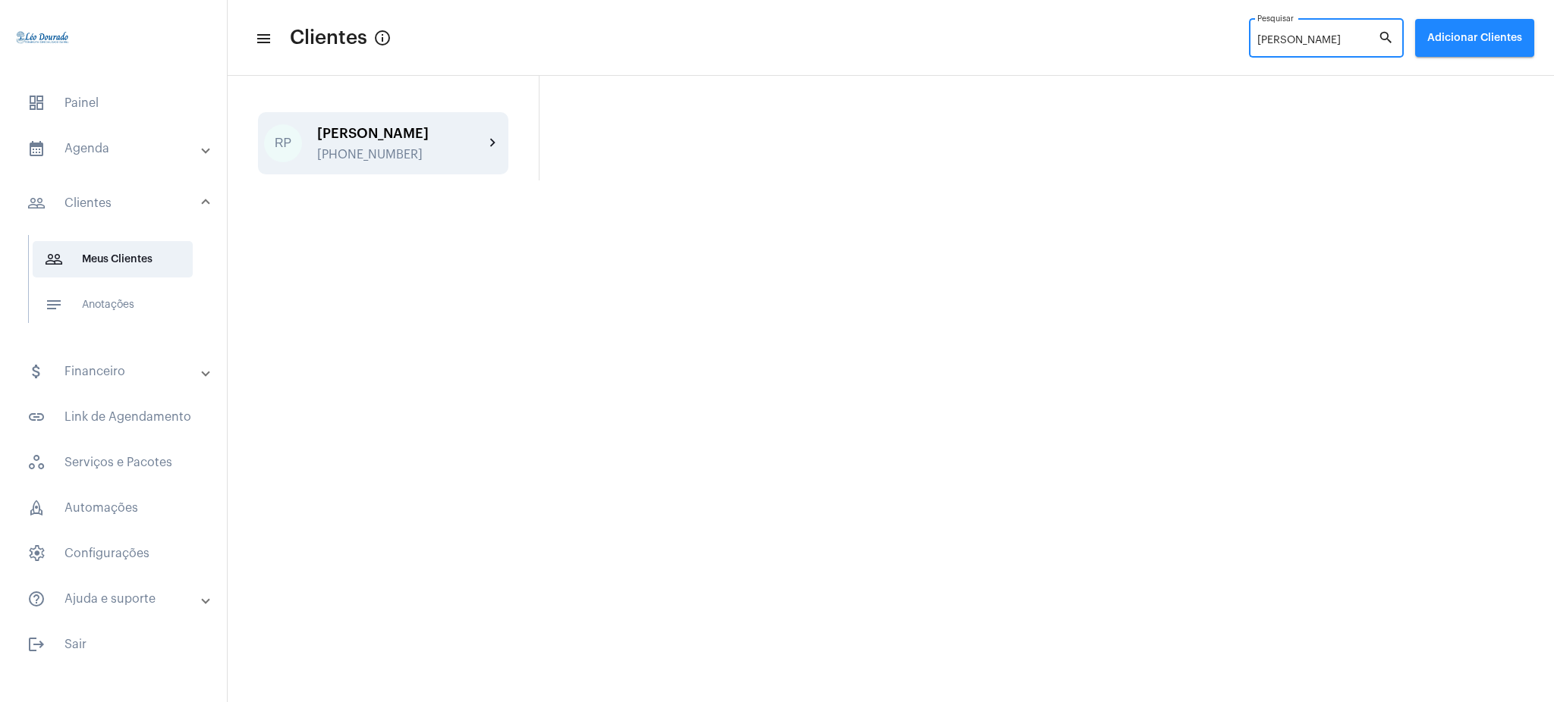
type input "rafaela"
click at [454, 139] on div "[PERSON_NAME]" at bounding box center [400, 133] width 167 height 15
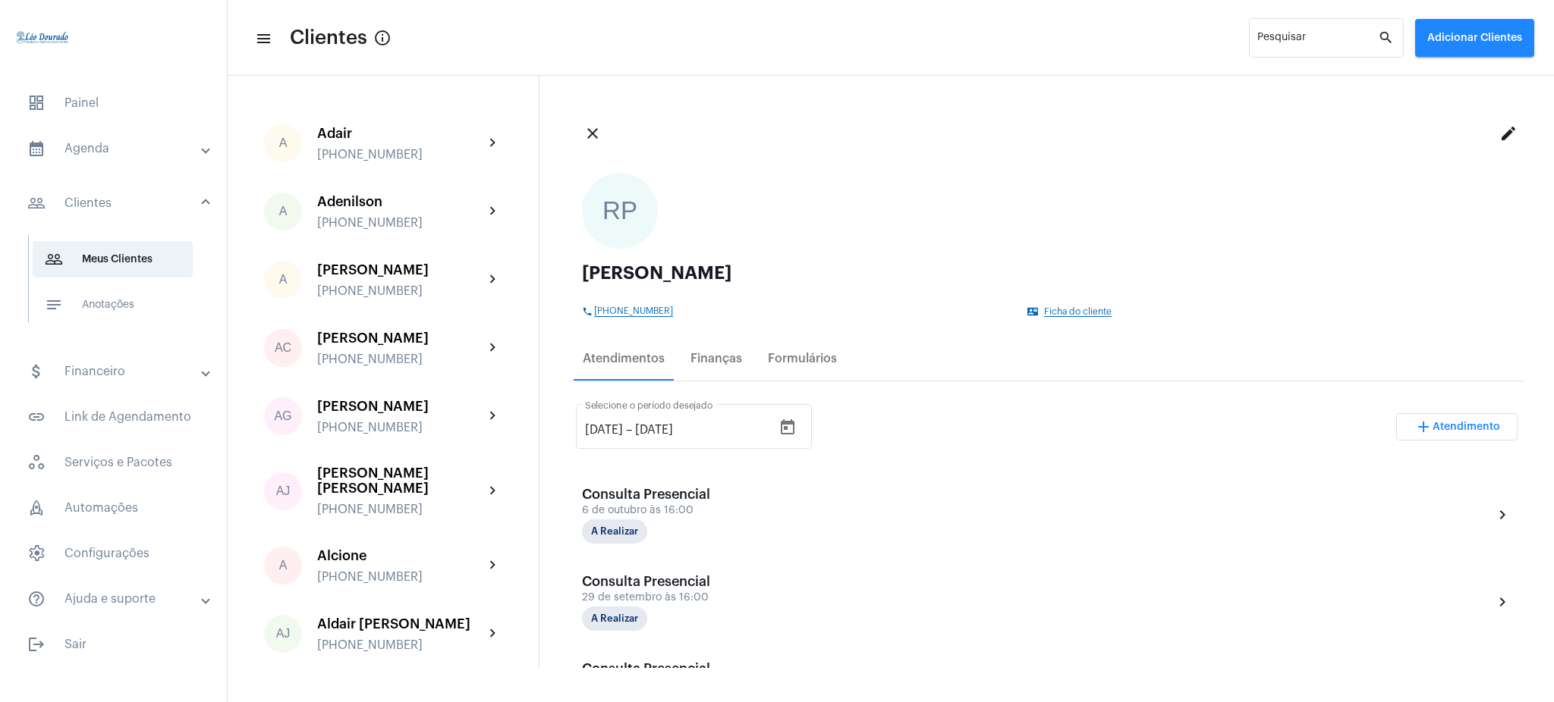
click at [648, 302] on div "phone +553199998502 contact_mail Ficha do cliente" at bounding box center [1043, 309] width 922 height 16
click at [644, 307] on span "[PHONE_NUMBER]" at bounding box center [633, 311] width 79 height 11
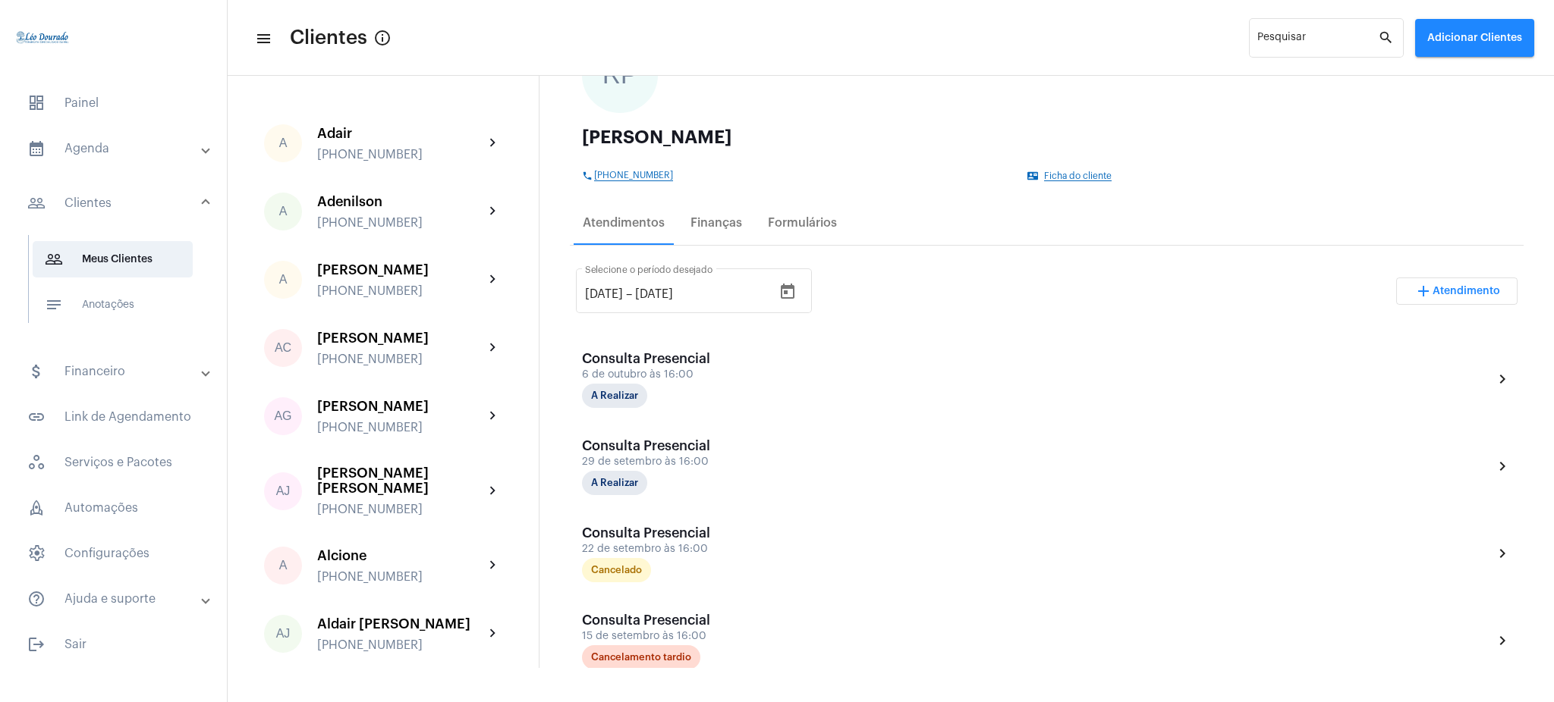
scroll to position [127, 0]
